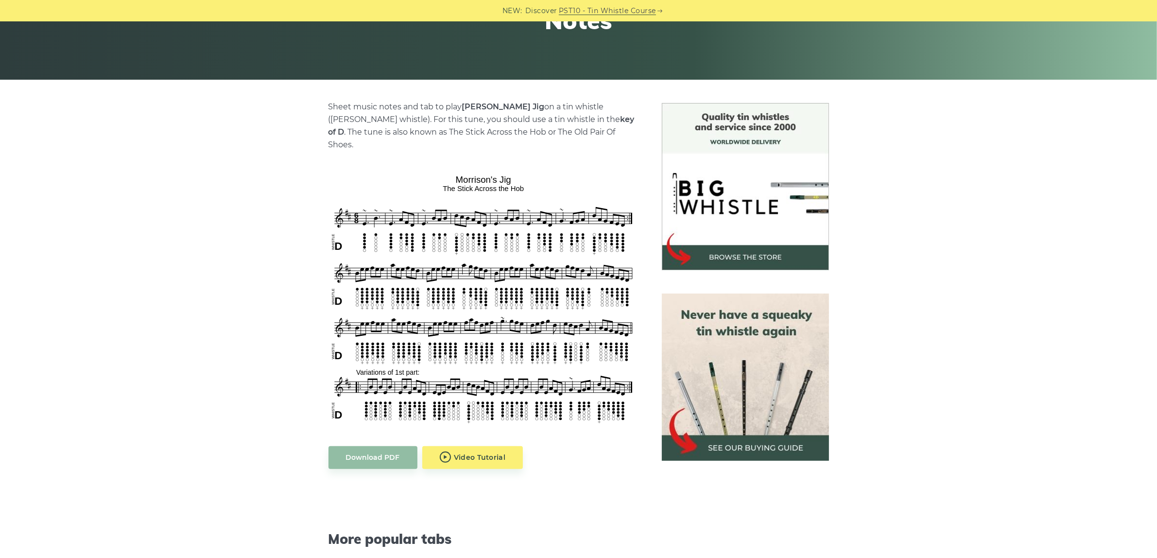
scroll to position [182, 0]
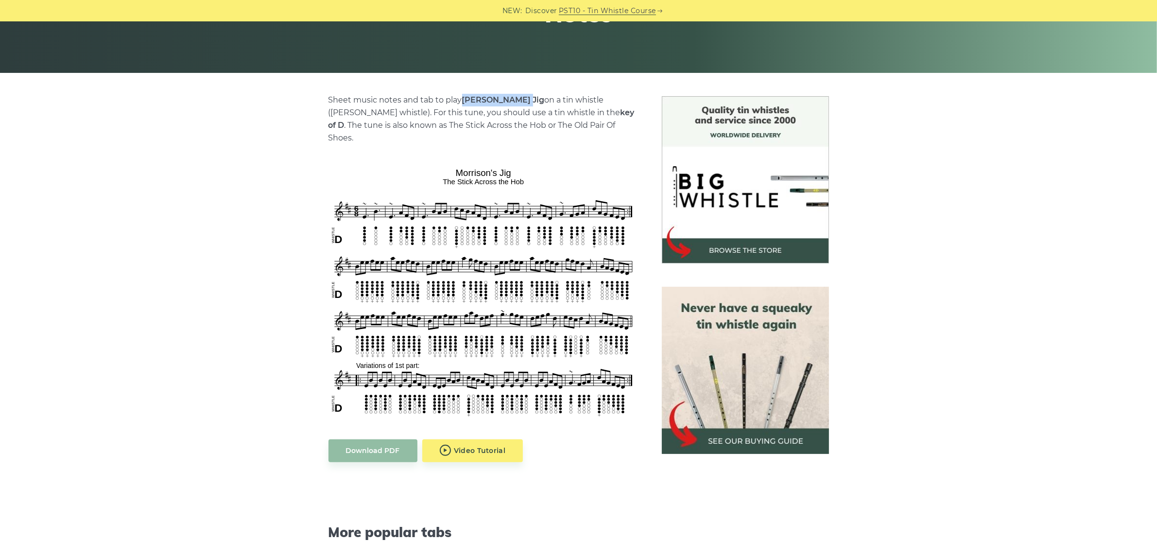
drag, startPoint x: 465, startPoint y: 95, endPoint x: 515, endPoint y: 97, distance: 50.6
click at [515, 97] on strong "[PERSON_NAME] Jig" at bounding box center [503, 99] width 83 height 9
copy strong "[PERSON_NAME] Jig"
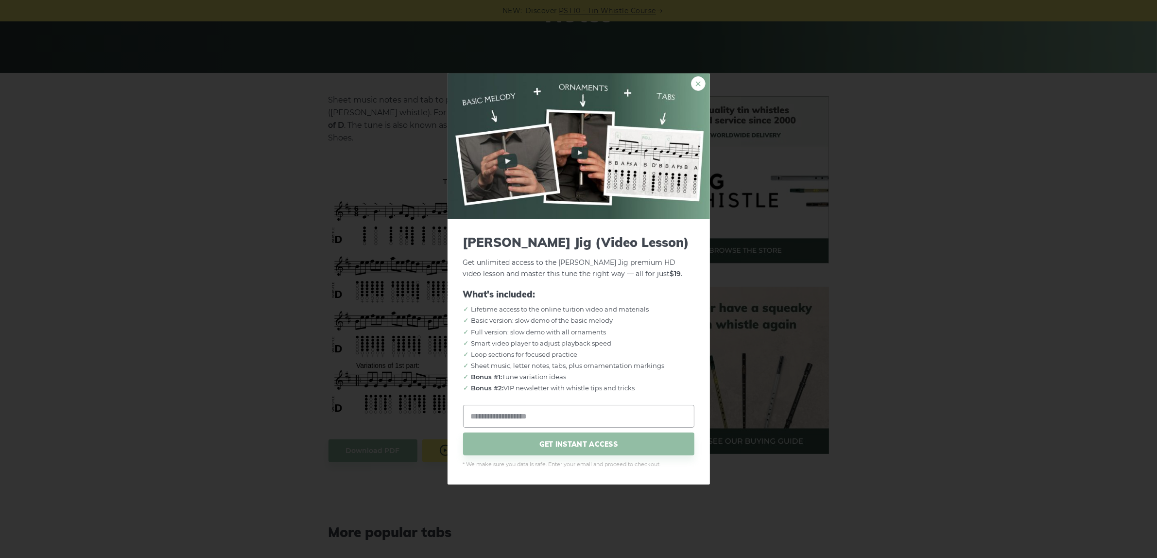
click at [700, 83] on link "×" at bounding box center [698, 83] width 15 height 15
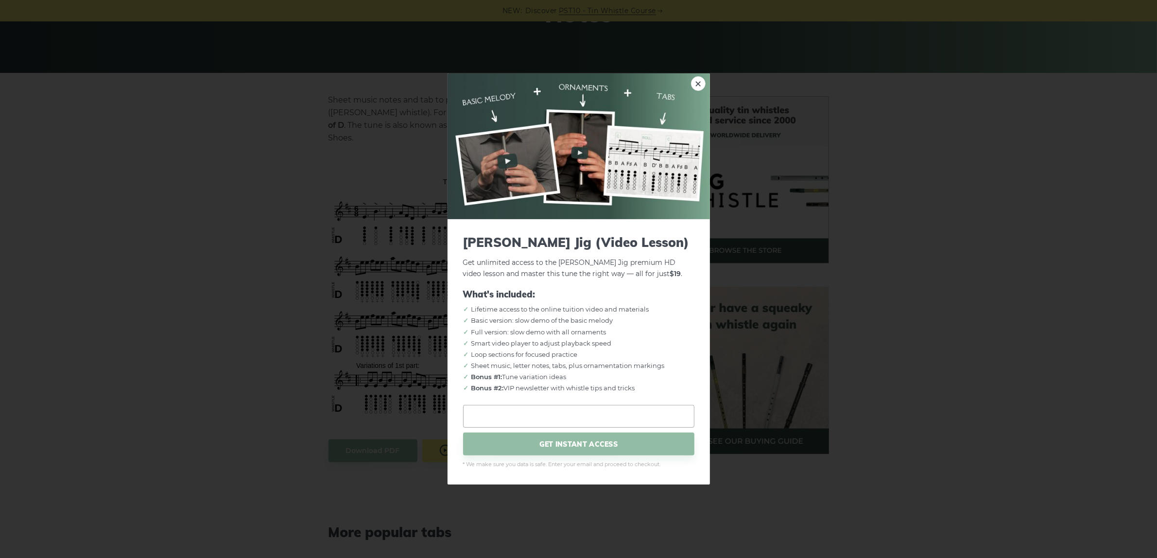
click at [591, 416] on input "email" at bounding box center [578, 416] width 231 height 23
type input "**********"
click at [596, 455] on span "GET INSTANT ACCESS" at bounding box center [578, 443] width 231 height 23
